Goal: Information Seeking & Learning: Learn about a topic

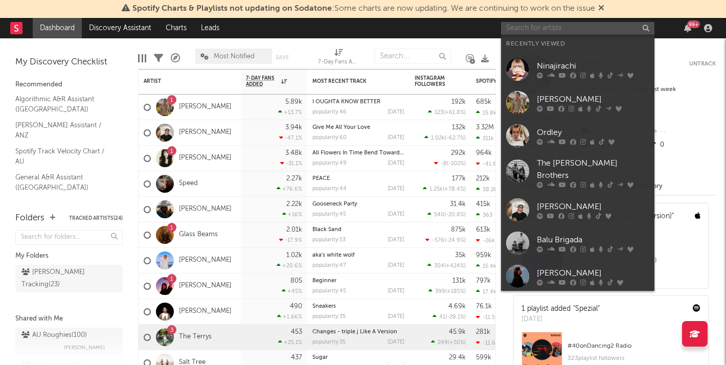
click at [571, 28] on input "text" at bounding box center [577, 28] width 153 height 13
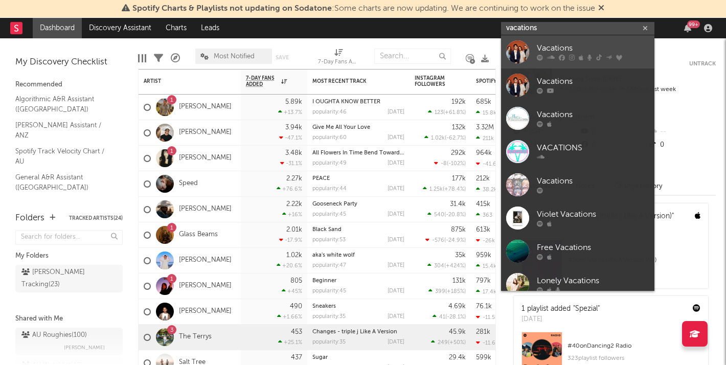
type input "vacations"
click at [564, 44] on div "Vacations" at bounding box center [593, 48] width 113 height 12
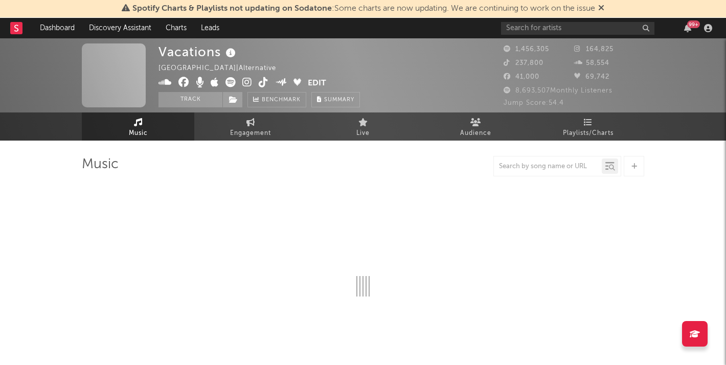
click at [602, 7] on icon at bounding box center [601, 8] width 6 height 8
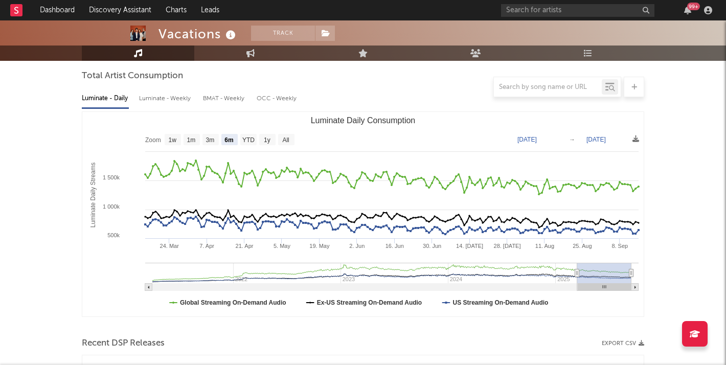
scroll to position [92, 0]
click at [253, 140] on text "YTD" at bounding box center [248, 139] width 12 height 7
select select "YTD"
type input "[DATE]"
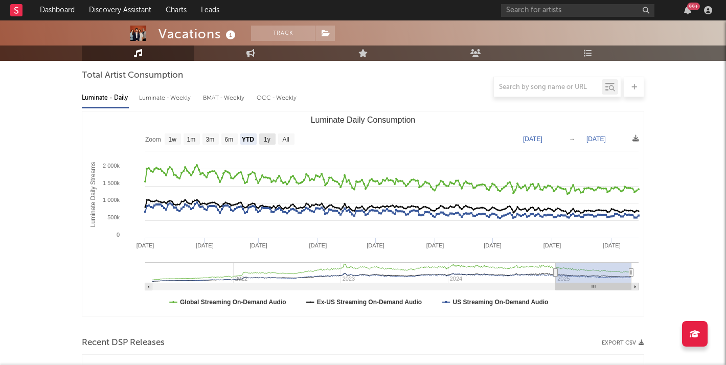
click at [267, 138] on text "1y" at bounding box center [267, 139] width 7 height 7
select select "1y"
type input "[DATE]"
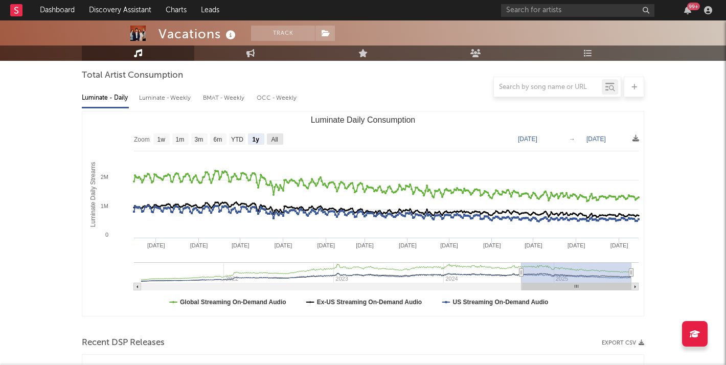
click at [273, 136] on text "All" at bounding box center [274, 139] width 7 height 7
select select "All"
type input "[DATE]"
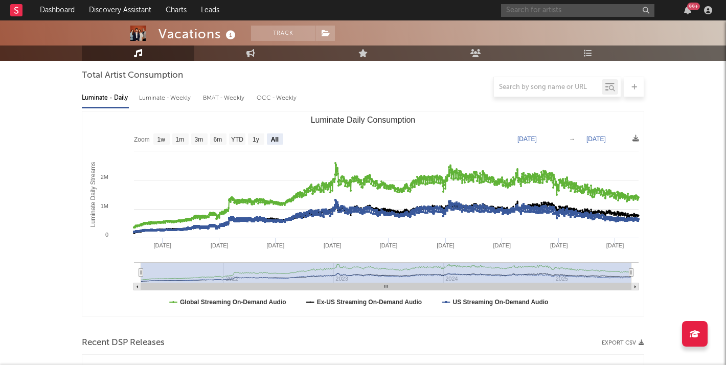
click at [554, 6] on input "text" at bounding box center [577, 10] width 153 height 13
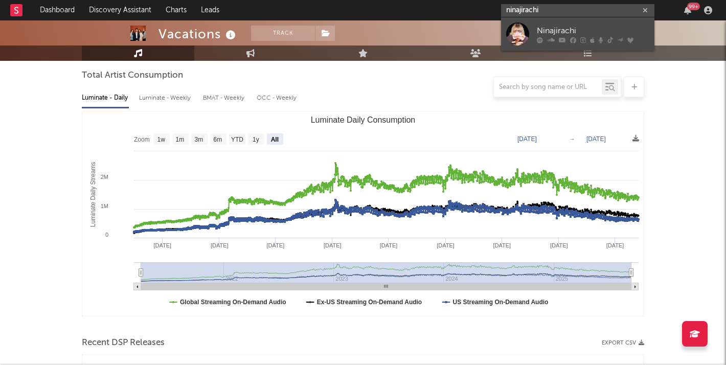
type input "ninajirachi"
click at [555, 26] on div "Ninajirachi" at bounding box center [593, 31] width 113 height 12
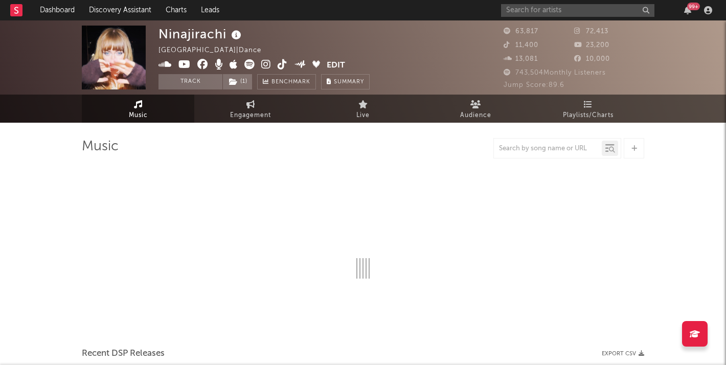
select select "6m"
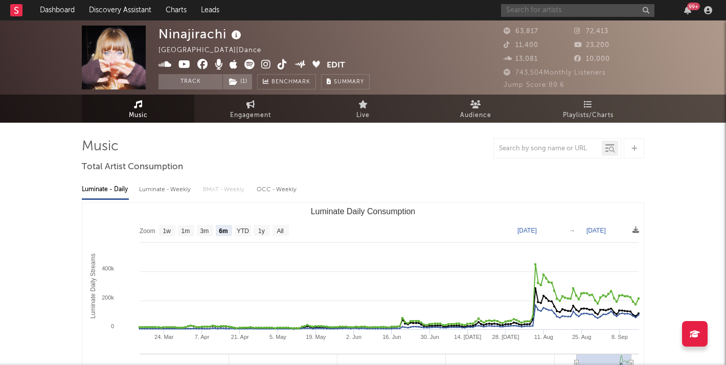
click at [552, 10] on input "text" at bounding box center [577, 10] width 153 height 13
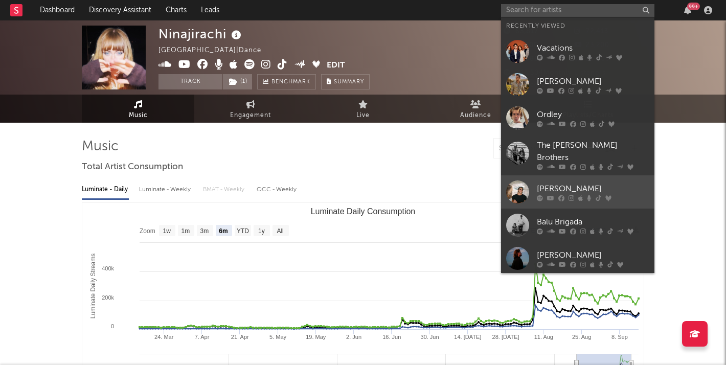
click at [548, 183] on div "[PERSON_NAME]" at bounding box center [593, 189] width 113 height 12
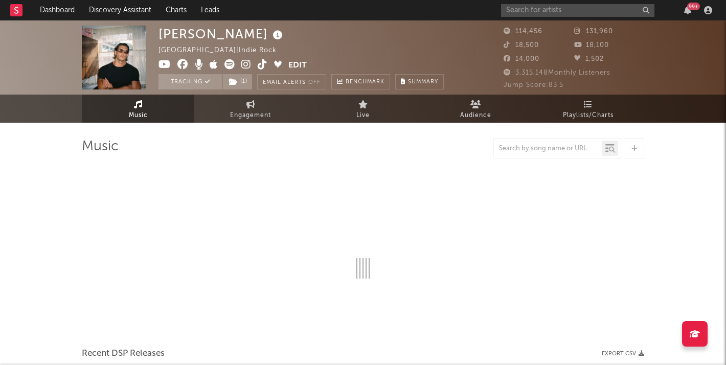
select select "6m"
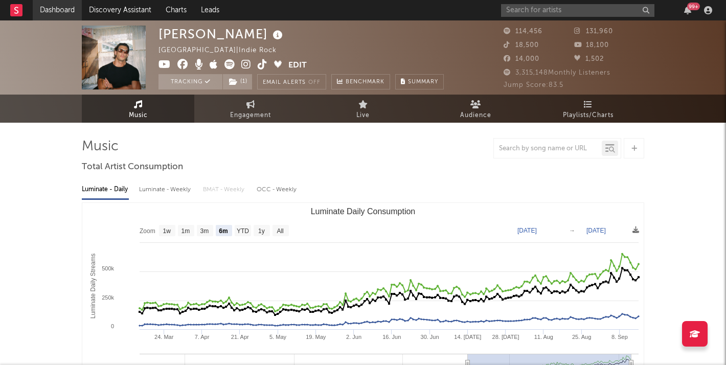
click at [62, 12] on link "Dashboard" at bounding box center [57, 10] width 49 height 20
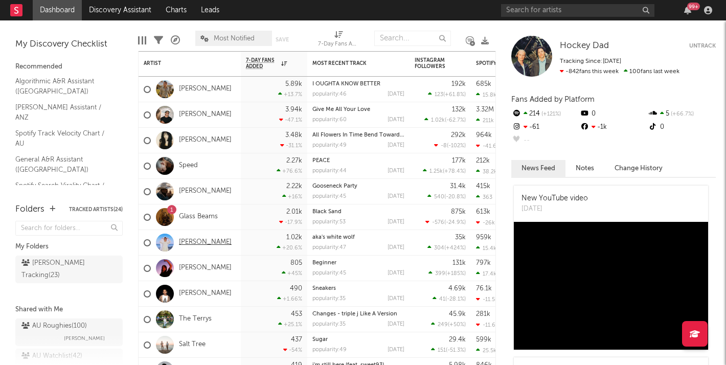
click at [199, 240] on link "[PERSON_NAME]" at bounding box center [205, 242] width 53 height 9
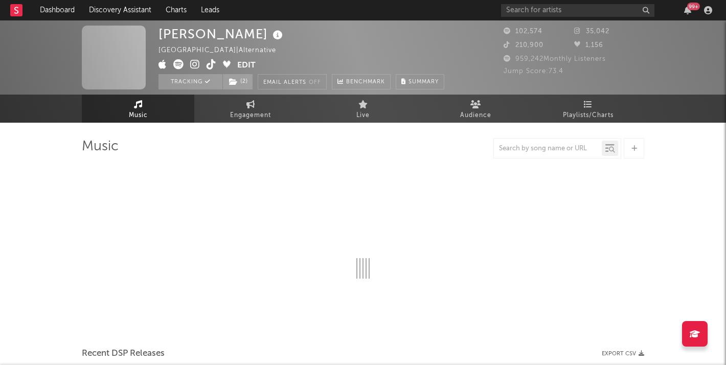
select select "6m"
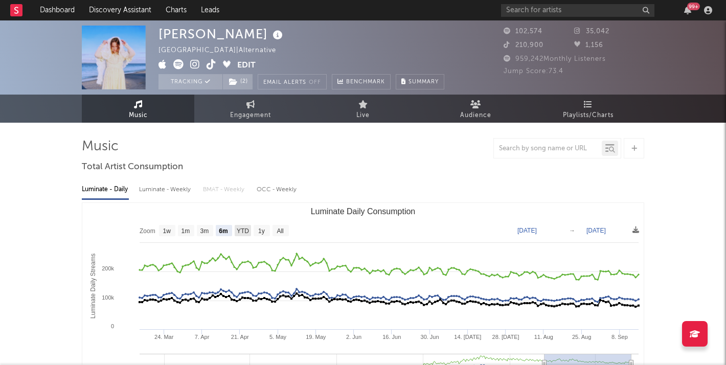
click at [251, 231] on rect "Luminate Daily Consumption" at bounding box center [243, 230] width 16 height 11
select select "YTD"
type input "[DATE]"
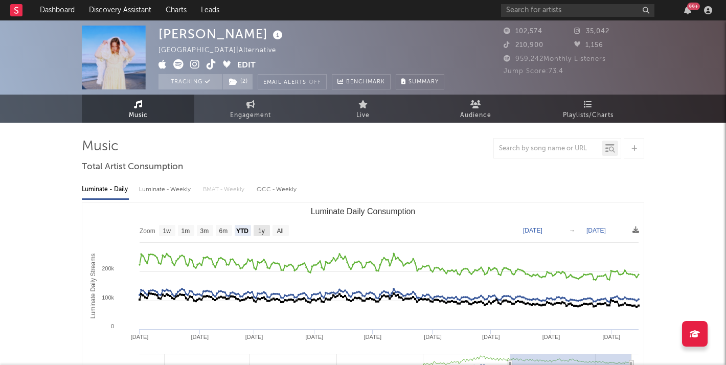
click at [262, 233] on text "1y" at bounding box center [261, 231] width 7 height 7
select select "1y"
type input "[DATE]"
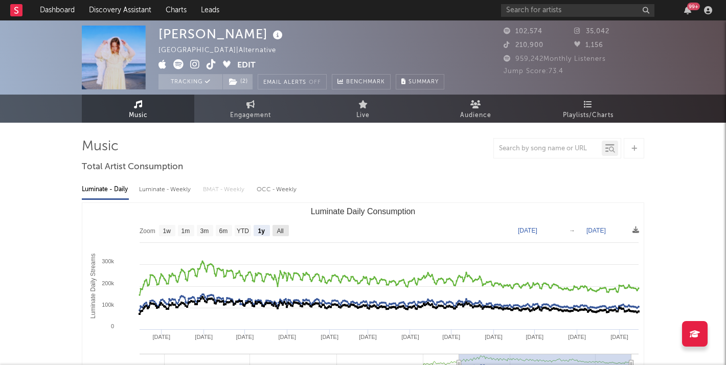
click at [283, 228] on text "All" at bounding box center [280, 231] width 7 height 7
select select "All"
type input "[DATE]"
